Goal: Task Accomplishment & Management: Use online tool/utility

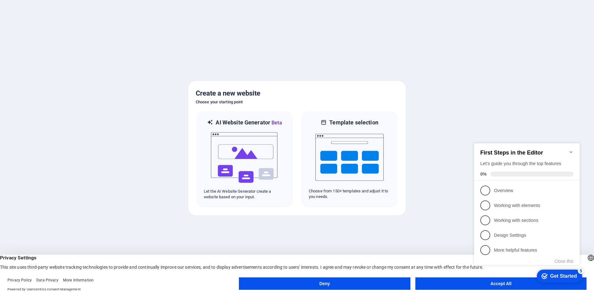
click at [496, 284] on div "checkmark Get Started 5 First Steps in the Editor Let's guide you through the t…" at bounding box center [527, 209] width 113 height 151
click at [508, 284] on div "checkmark Get Started 5 First Steps in the Editor Let's guide you through the t…" at bounding box center [527, 209] width 113 height 151
click at [569, 152] on h2 "First Steps in the Editor" at bounding box center [526, 153] width 93 height 7
click at [512, 285] on div "checkmark Get Started 5 First Steps in the Editor Let's guide you through the t…" at bounding box center [527, 209] width 113 height 151
click at [484, 186] on span "1" at bounding box center [485, 191] width 10 height 10
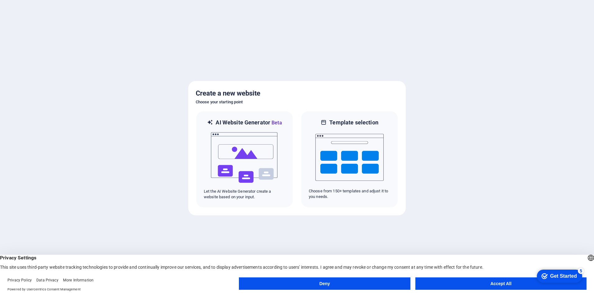
click at [503, 284] on button "Accept All" at bounding box center [500, 284] width 171 height 12
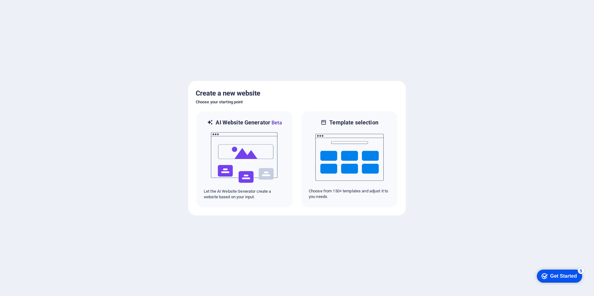
click at [464, 197] on div at bounding box center [297, 148] width 594 height 296
click at [249, 143] on img at bounding box center [244, 158] width 68 height 62
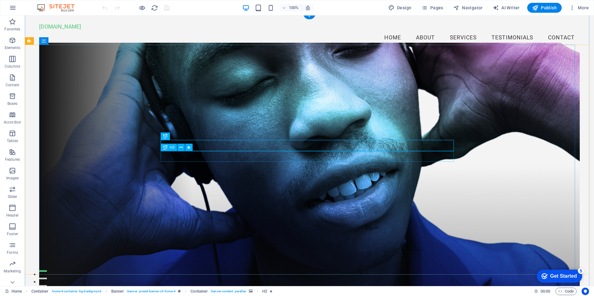
scroll to position [31, 0]
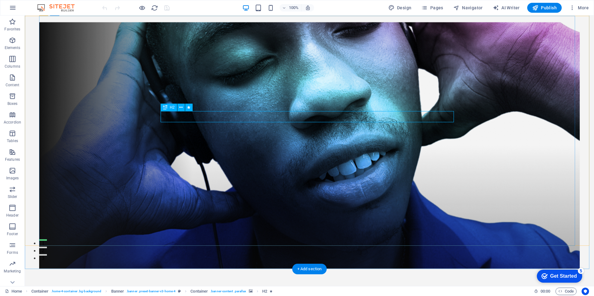
click at [290, 294] on div "Welcome to Projetos Tenda Web" at bounding box center [309, 299] width 293 height 11
click at [300, 294] on div "Welcome to Projetos Tenda Web" at bounding box center [309, 299] width 293 height 11
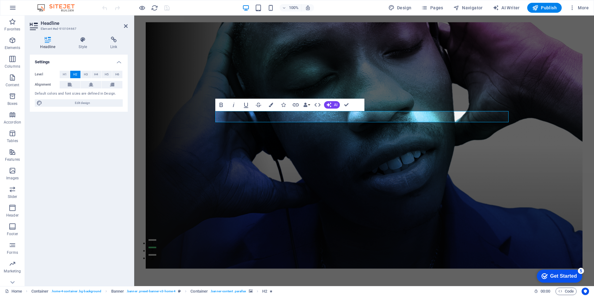
drag, startPoint x: 460, startPoint y: 85, endPoint x: 454, endPoint y: 86, distance: 6.8
click at [460, 85] on figure at bounding box center [364, 145] width 436 height 246
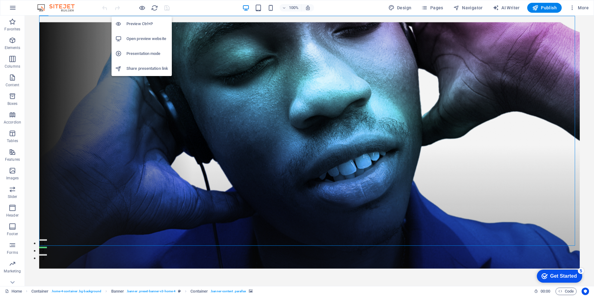
click at [140, 23] on h6 "Preview Ctrl+P" at bounding box center [147, 23] width 42 height 7
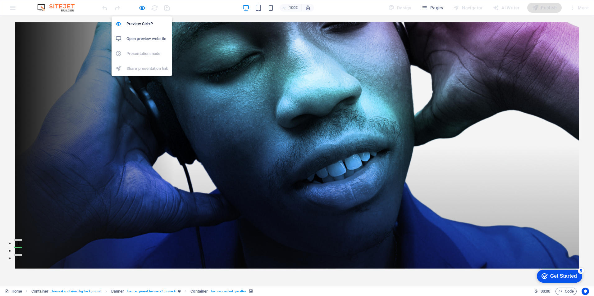
click at [138, 38] on h6 "Open preview website" at bounding box center [147, 38] width 42 height 7
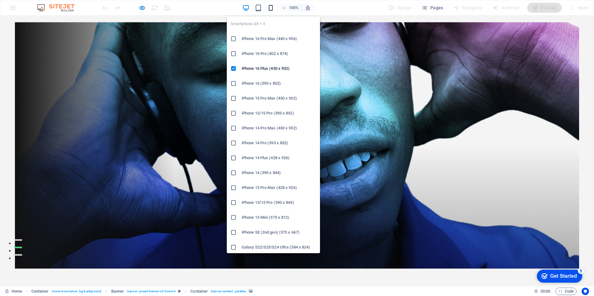
click at [272, 9] on icon "button" at bounding box center [270, 7] width 7 height 7
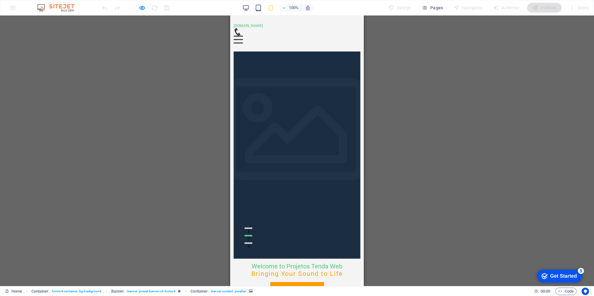
scroll to position [0, 0]
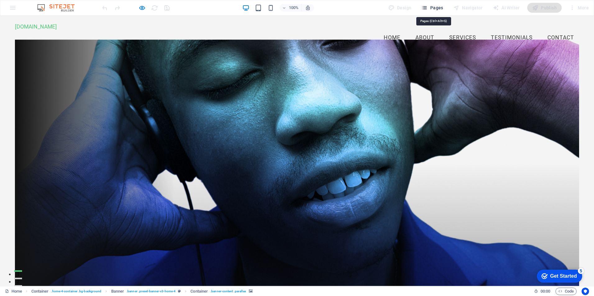
click at [0, 0] on span "Pages" at bounding box center [0, 0] width 0 height 0
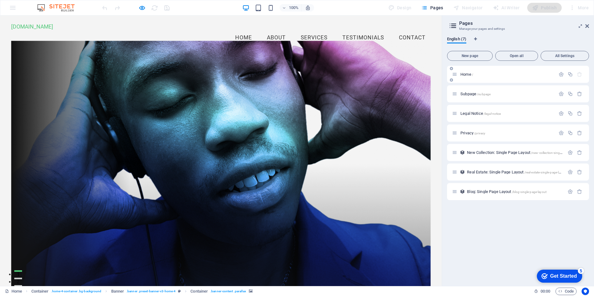
click at [497, 76] on p "Home /" at bounding box center [506, 74] width 93 height 4
click at [467, 73] on span "Home /" at bounding box center [466, 74] width 13 height 5
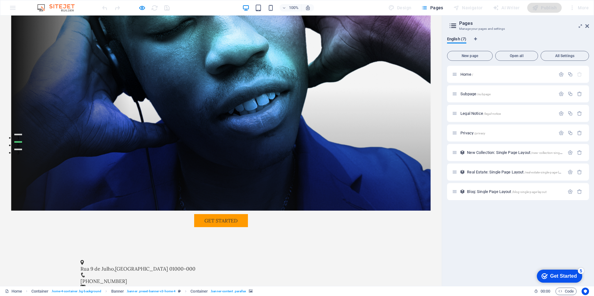
scroll to position [186, 0]
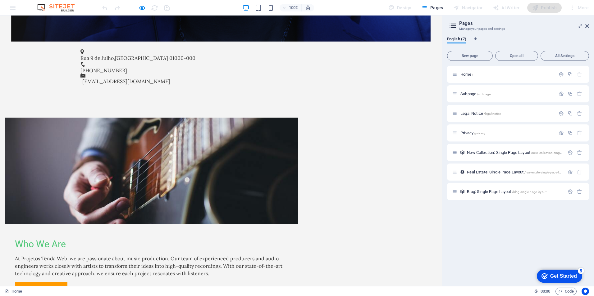
scroll to position [404, 0]
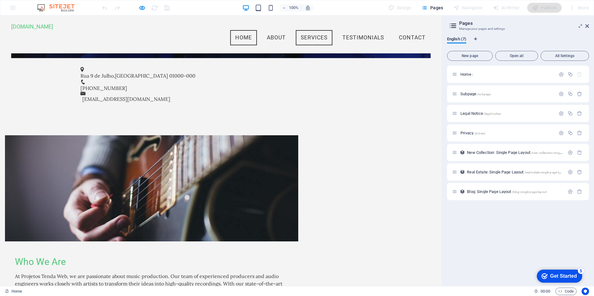
scroll to position [279, 0]
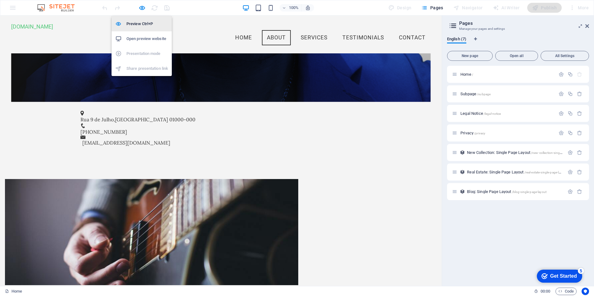
click at [144, 24] on h6 "Preview Ctrl+P" at bounding box center [147, 23] width 42 height 7
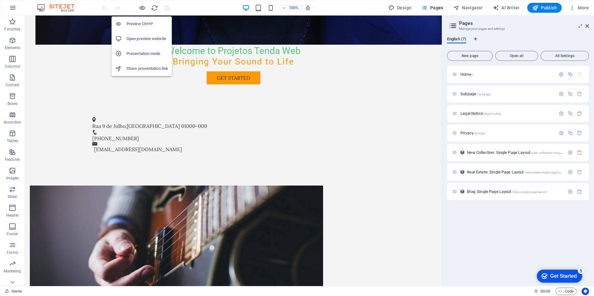
click at [150, 41] on h6 "Open preview website" at bounding box center [147, 38] width 42 height 7
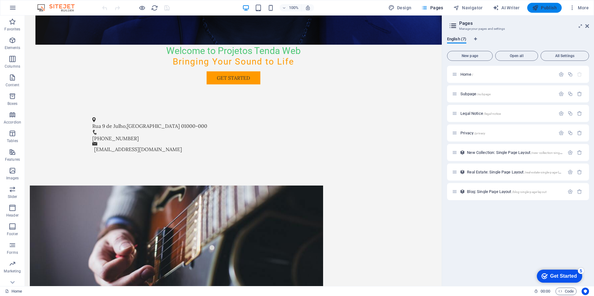
click at [546, 8] on span "Publish" at bounding box center [544, 8] width 25 height 6
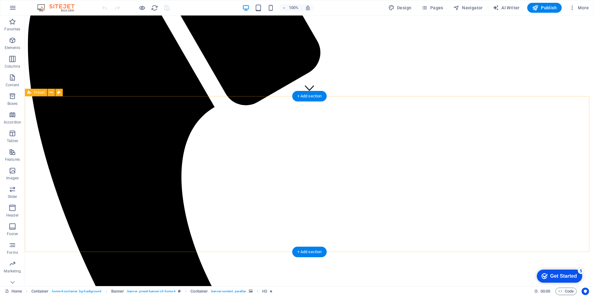
scroll to position [217, 0]
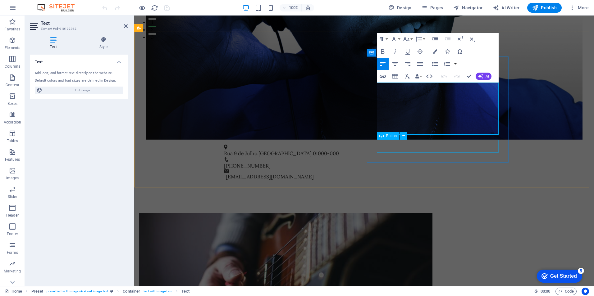
scroll to position [279, 0]
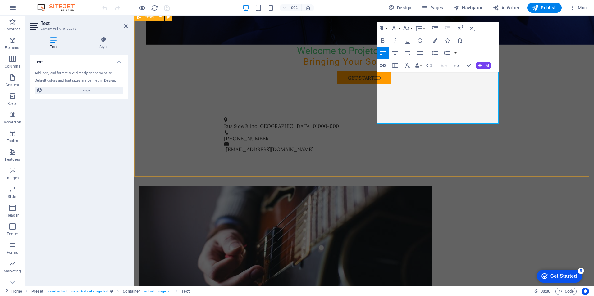
click at [518, 161] on div "Drop content here or Add elements Paste clipboard Who We Are At Projetos Tenda …" at bounding box center [363, 301] width 459 height 281
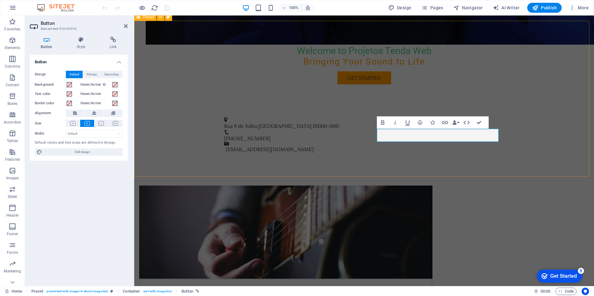
click at [395, 170] on div "Drop content here or Add elements Paste clipboard Who We Are At Projetos Tenda …" at bounding box center [363, 295] width 459 height 268
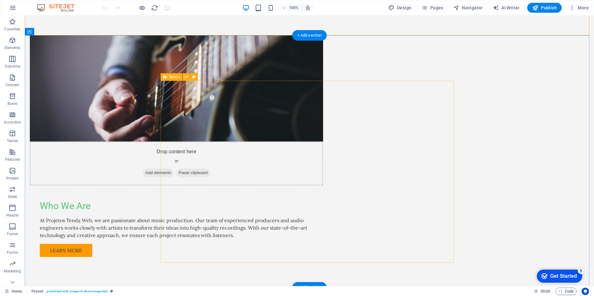
scroll to position [435, 0]
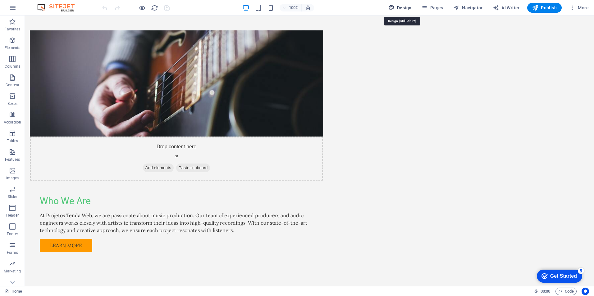
click at [400, 6] on span "Design" at bounding box center [399, 8] width 23 height 6
select select "px"
select select "200"
select select "px"
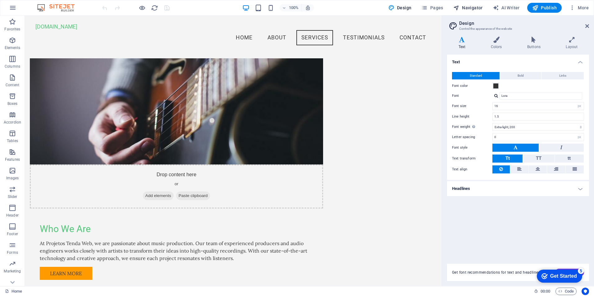
scroll to position [372, 0]
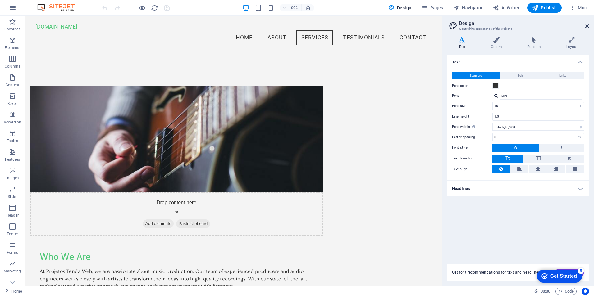
drag, startPoint x: 586, startPoint y: 24, endPoint x: 555, endPoint y: 11, distance: 34.1
click at [586, 24] on icon at bounding box center [587, 26] width 4 height 5
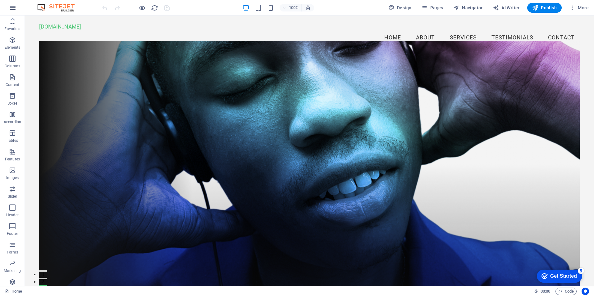
scroll to position [0, 0]
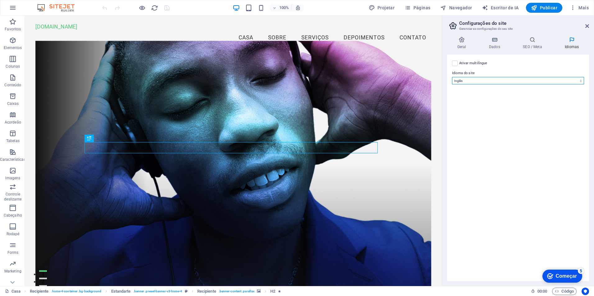
click at [461, 80] on select "Abecásia Longe Africâner Akan Albanês Amárico Árabe Aragonês Armênio Assamês Av…" at bounding box center [518, 80] width 132 height 7
select select "128"
click at [452, 77] on select "Abecásia Longe Africâner Akan Albanês Amárico Árabe Aragonês Armênio Assamês Av…" at bounding box center [518, 80] width 132 height 7
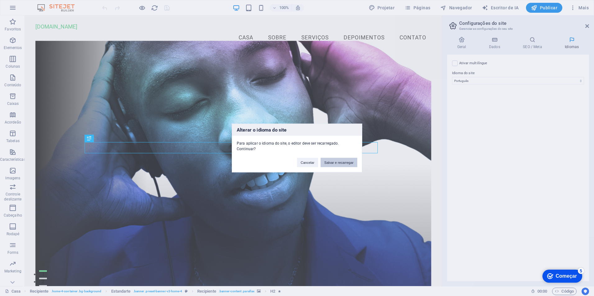
click at [335, 160] on button "Salvar e recarregar" at bounding box center [338, 162] width 37 height 9
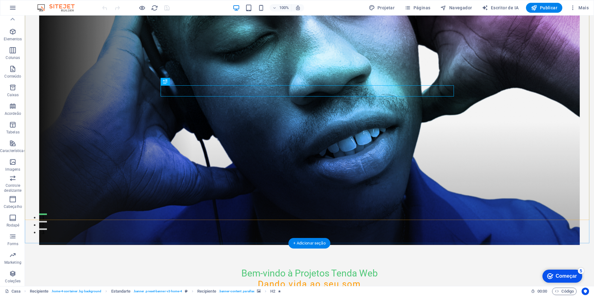
scroll to position [62, 0]
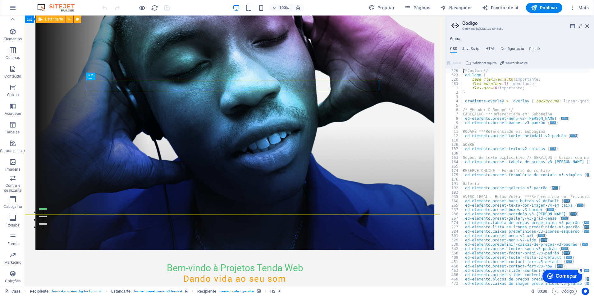
scroll to position [0, 0]
click at [587, 25] on icon at bounding box center [587, 26] width 4 height 5
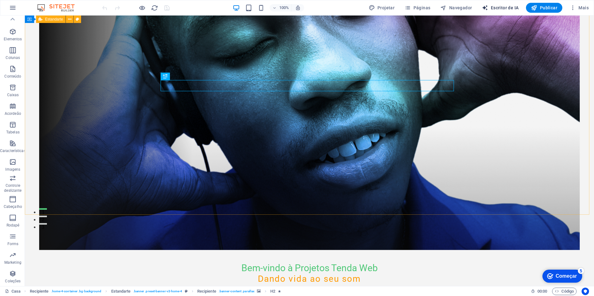
click at [22, 193] on span "Escritor de IA" at bounding box center [18, 194] width 8 height 2
select select "English"
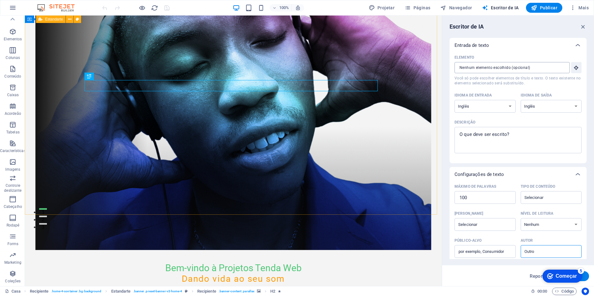
click at [481, 66] on input "Elemento ​ Você só pode escolher elementos de título e texto. O texto existente…" at bounding box center [509, 67] width 111 height 11
click at [480, 107] on select "Albanês Árabe Armênio Awadhi Azerbaijano Bashkir Basco Bielo-russo Bengalês Bho…" at bounding box center [484, 106] width 61 height 13
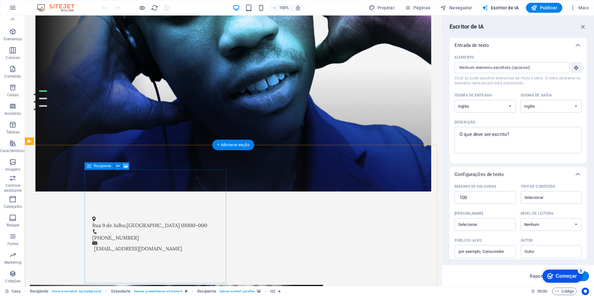
scroll to position [217, 0]
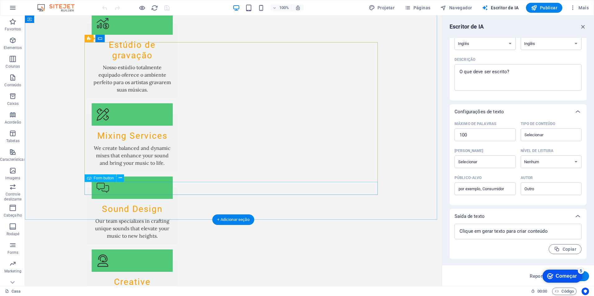
scroll to position [962, 0]
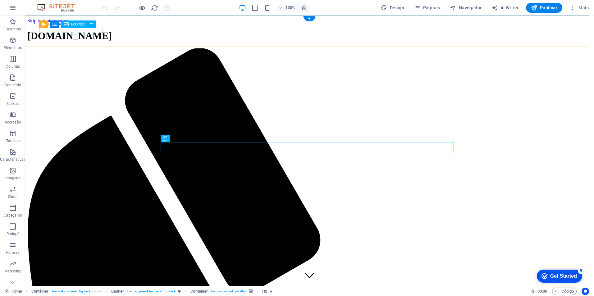
click at [82, 31] on div "[DOMAIN_NAME]" at bounding box center [309, 35] width 564 height 11
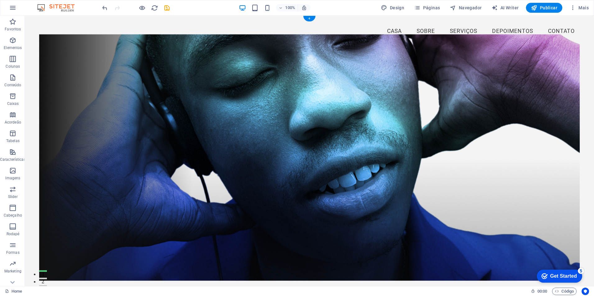
click at [118, 56] on figure at bounding box center [309, 157] width 540 height 246
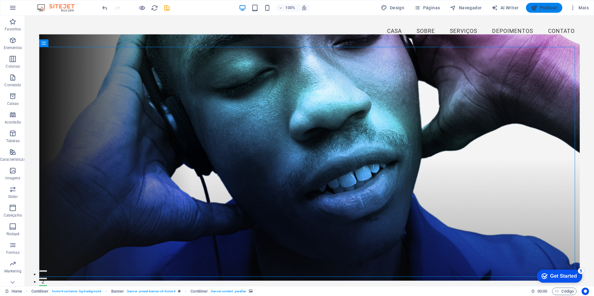
click at [547, 7] on span "Publicar" at bounding box center [544, 8] width 26 height 6
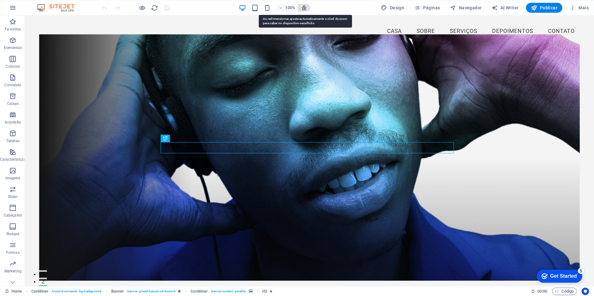
click at [306, 10] on icon "button" at bounding box center [304, 8] width 6 height 6
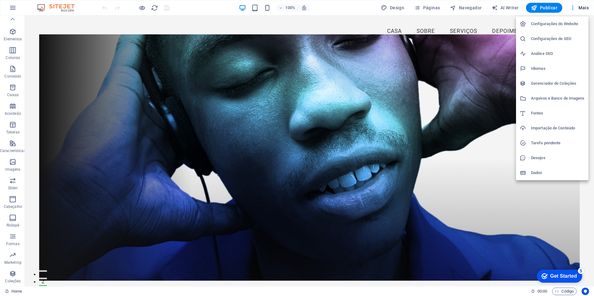
click at [533, 24] on h6 "Configurações do Website" at bounding box center [558, 23] width 54 height 7
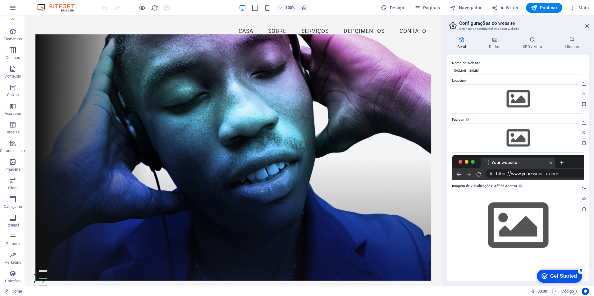
click at [582, 26] on header "Configurações do website Gerenciar as configurações do seu website" at bounding box center [518, 24] width 141 height 16
click at [588, 26] on icon at bounding box center [587, 26] width 4 height 5
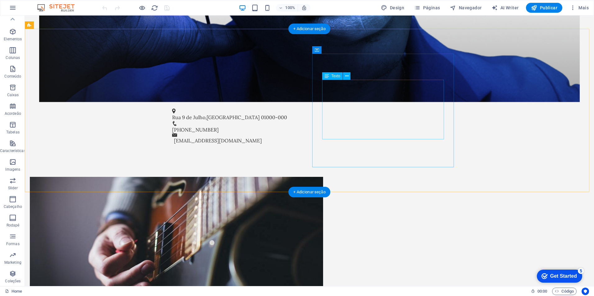
scroll to position [341, 0]
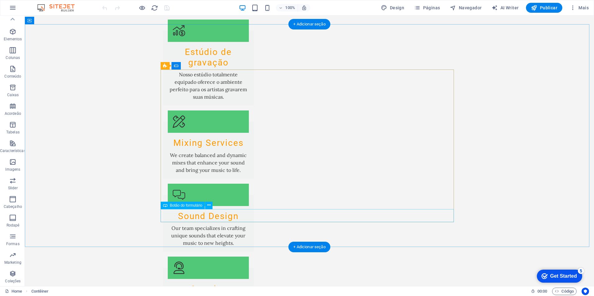
scroll to position [962, 0]
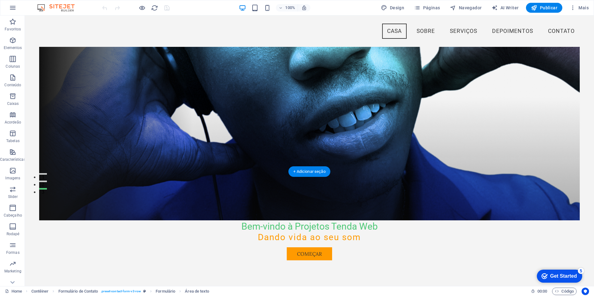
scroll to position [0, 0]
